Goal: Information Seeking & Learning: Learn about a topic

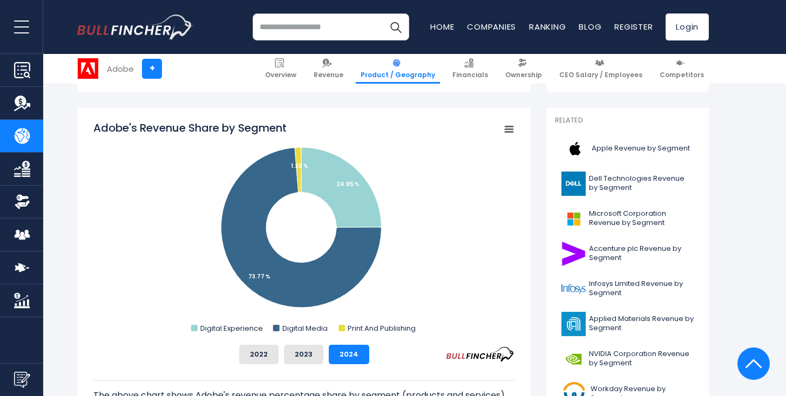
scroll to position [267, 0]
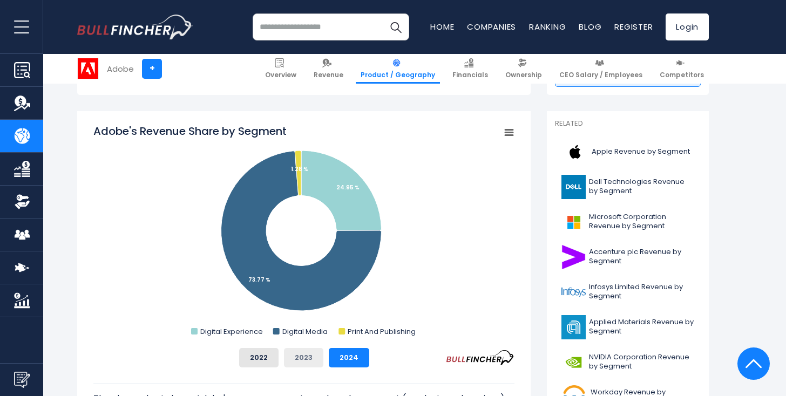
click at [299, 352] on button "2023" at bounding box center [303, 357] width 39 height 19
click at [267, 345] on div "Adobe's Revenue Share by Segment Created with Highcharts 12.1.2 Chart context m…" at bounding box center [303, 246] width 421 height 244
click at [263, 351] on button "2022" at bounding box center [258, 357] width 39 height 19
click at [355, 358] on button "2024" at bounding box center [349, 357] width 40 height 19
click at [304, 357] on button "2023" at bounding box center [303, 357] width 39 height 19
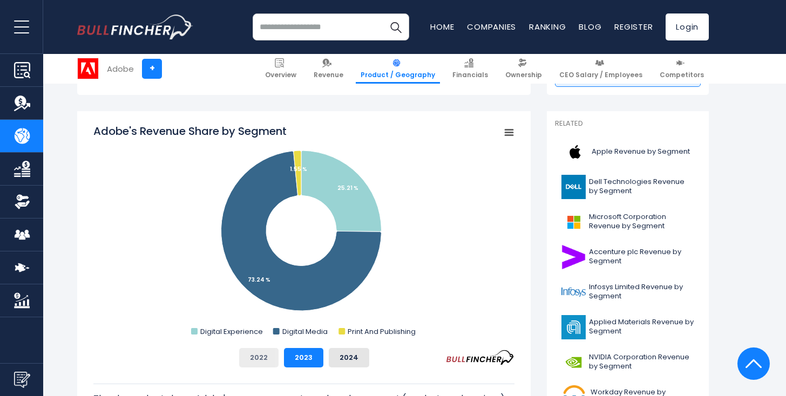
click at [267, 356] on button "2022" at bounding box center [258, 357] width 39 height 19
click at [353, 358] on button "2024" at bounding box center [349, 357] width 40 height 19
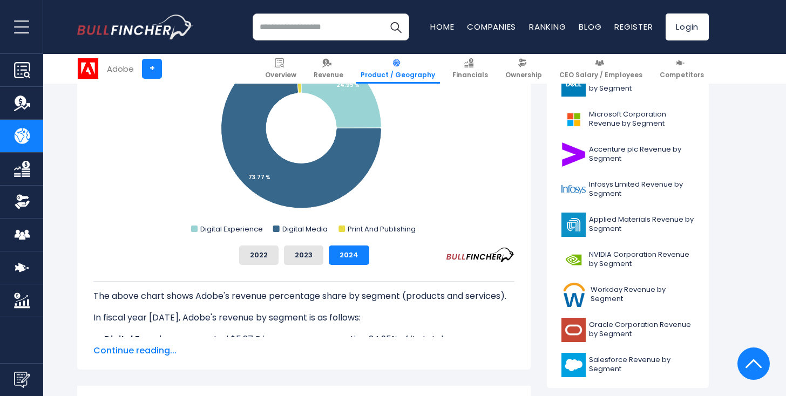
scroll to position [369, 0]
click at [257, 248] on button "2022" at bounding box center [258, 255] width 39 height 19
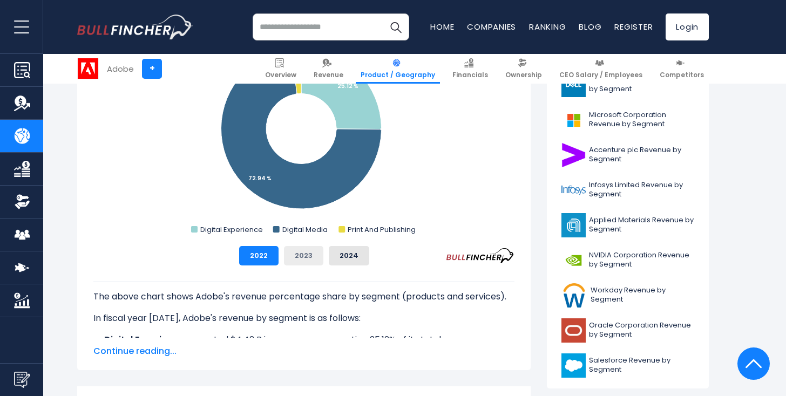
click at [310, 253] on button "2023" at bounding box center [303, 255] width 39 height 19
click at [356, 253] on button "2024" at bounding box center [349, 255] width 40 height 19
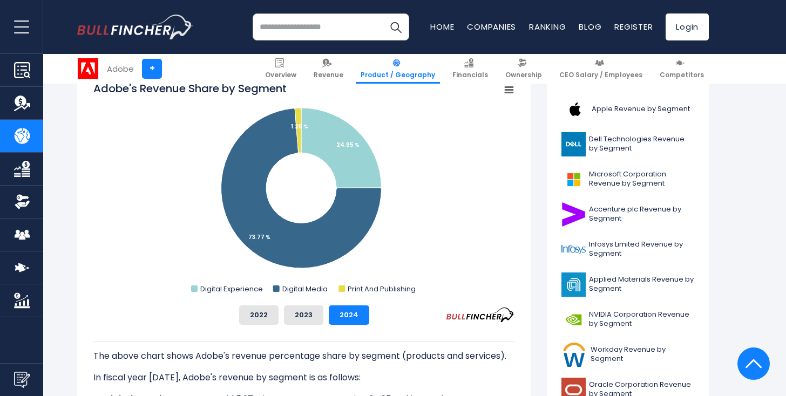
scroll to position [308, 0]
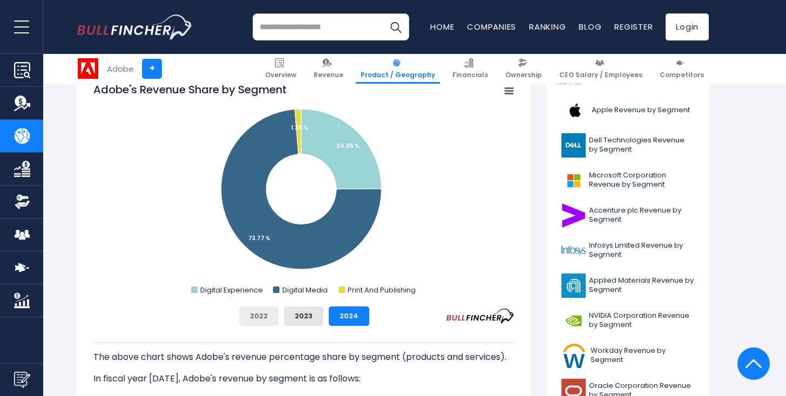
click at [261, 317] on button "2022" at bounding box center [258, 316] width 39 height 19
click at [307, 317] on button "2023" at bounding box center [303, 316] width 39 height 19
click at [334, 318] on button "2024" at bounding box center [349, 316] width 40 height 19
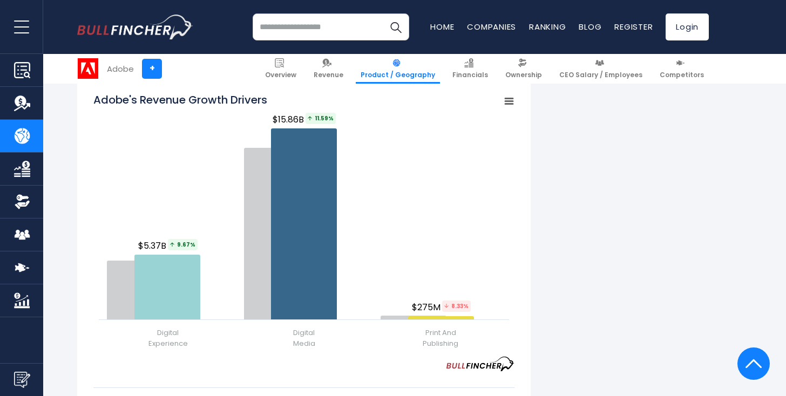
scroll to position [1316, 0]
